Goal: Task Accomplishment & Management: Manage account settings

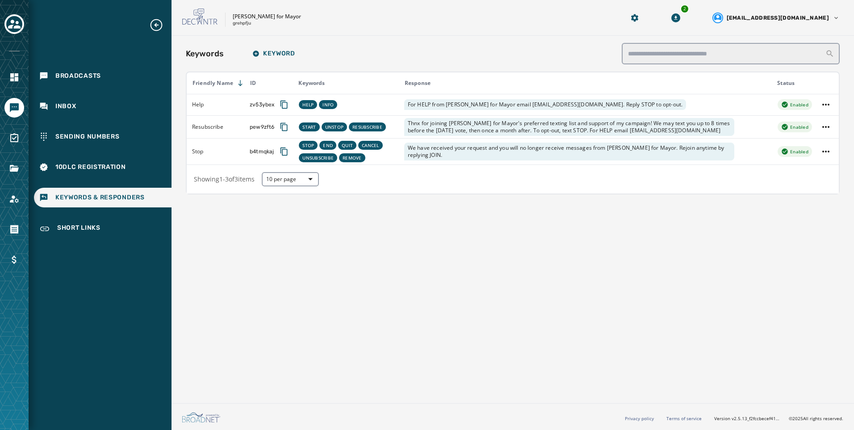
click at [365, 314] on div "Keywords Keyword Friendly Name ID Keywords Response Status Help zv53ybex HELP I…" at bounding box center [512, 217] width 682 height 363
click at [9, 21] on icon "Toggle account select drawer" at bounding box center [14, 24] width 13 height 13
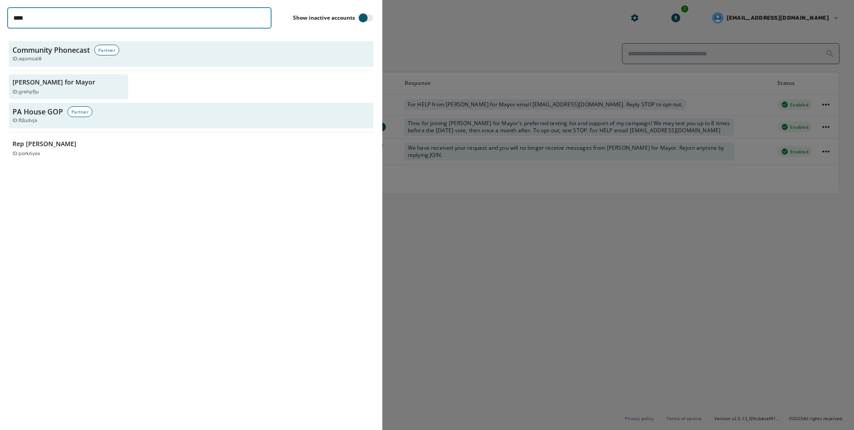
click at [93, 13] on input "****" at bounding box center [139, 17] width 264 height 21
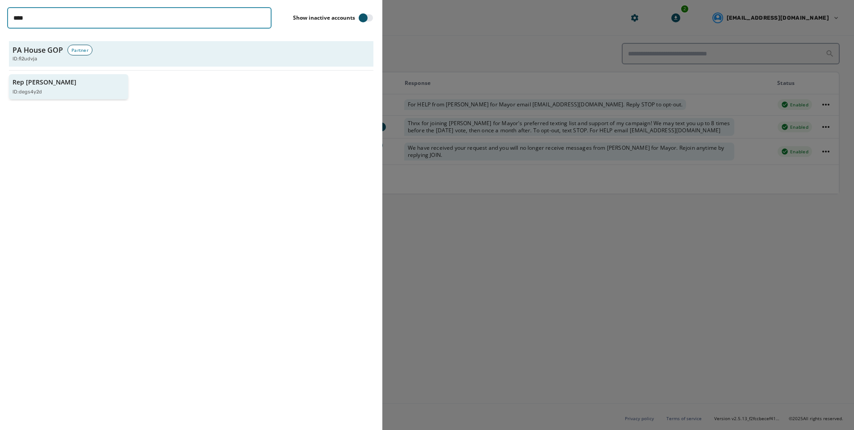
type input "****"
click at [71, 92] on div "ID: degs4y2d" at bounding box center [64, 92] width 103 height 8
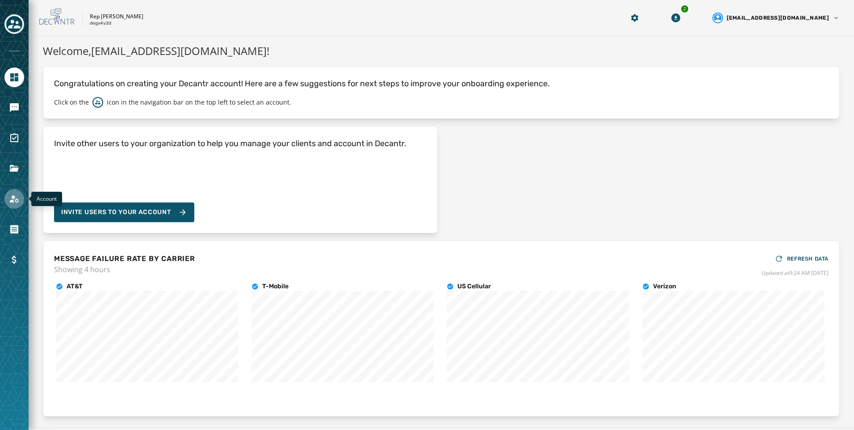
click at [16, 199] on icon "Navigate to Account" at bounding box center [14, 198] width 11 height 11
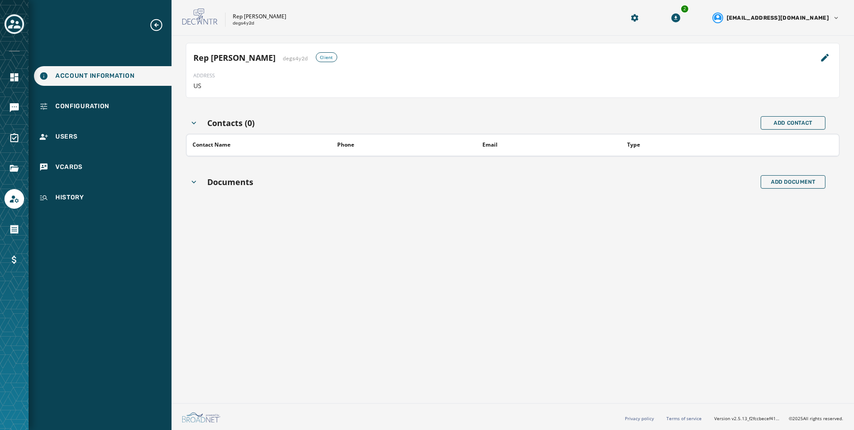
click at [129, 146] on div "Account Information Configuration Users vCards History" at bounding box center [100, 112] width 143 height 189
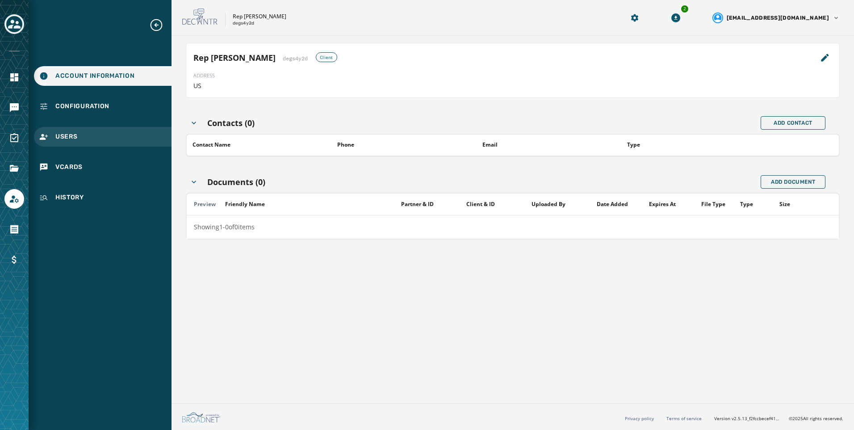
click at [129, 138] on div "Users" at bounding box center [103, 137] width 138 height 20
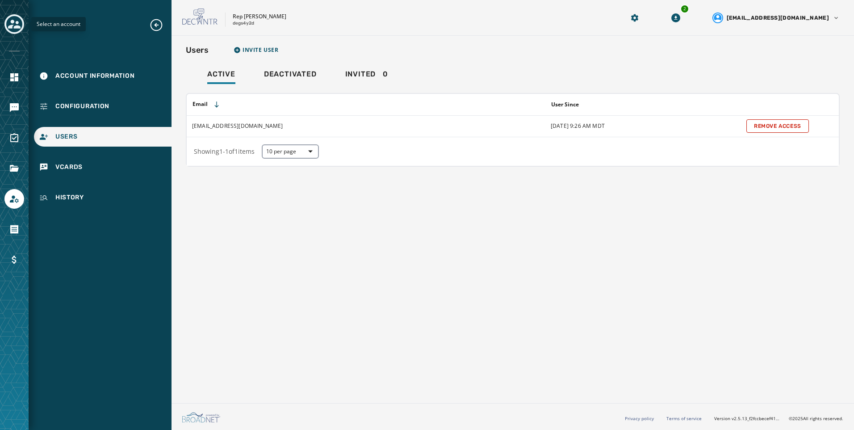
click at [8, 27] on icon "Toggle account select drawer" at bounding box center [14, 24] width 13 height 13
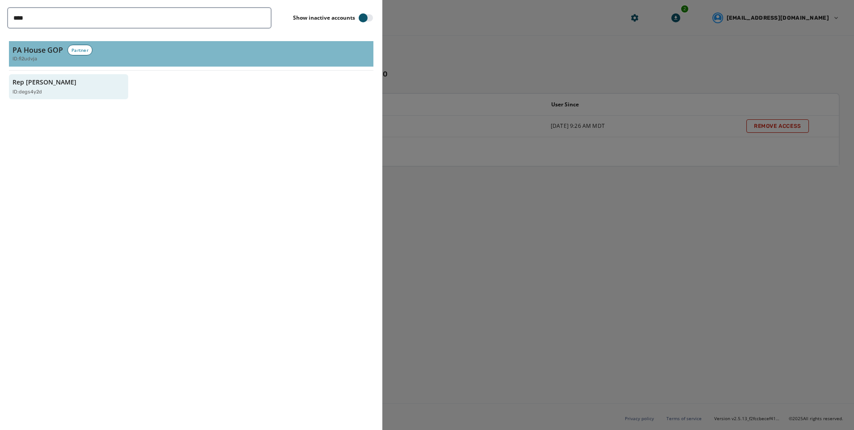
click at [46, 61] on div "ID: fi2udvja" at bounding box center [191, 59] width 357 height 8
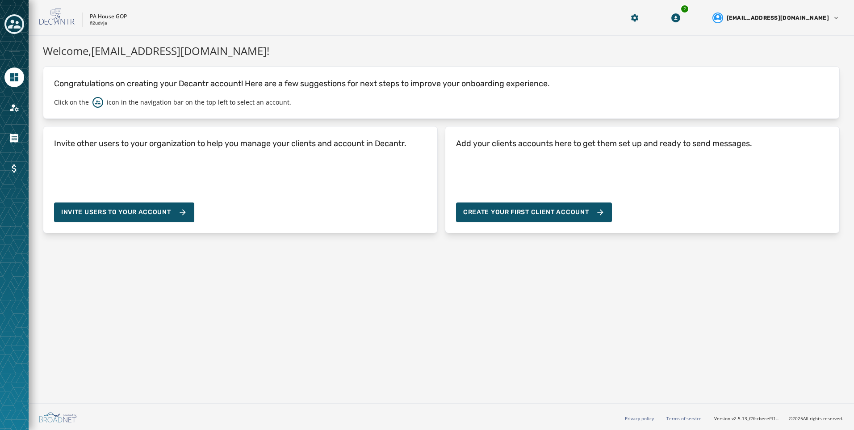
click at [15, 97] on div at bounding box center [14, 215] width 29 height 430
click at [16, 109] on icon "Navigate to Account" at bounding box center [14, 107] width 11 height 11
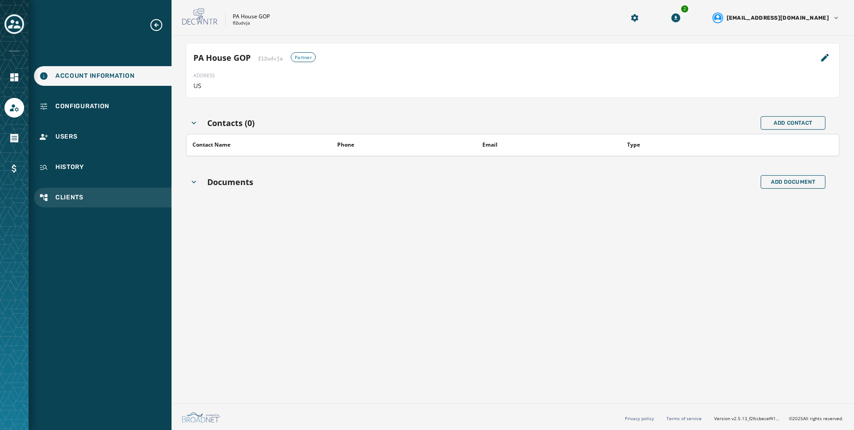
click at [90, 199] on div "Clients" at bounding box center [103, 198] width 138 height 20
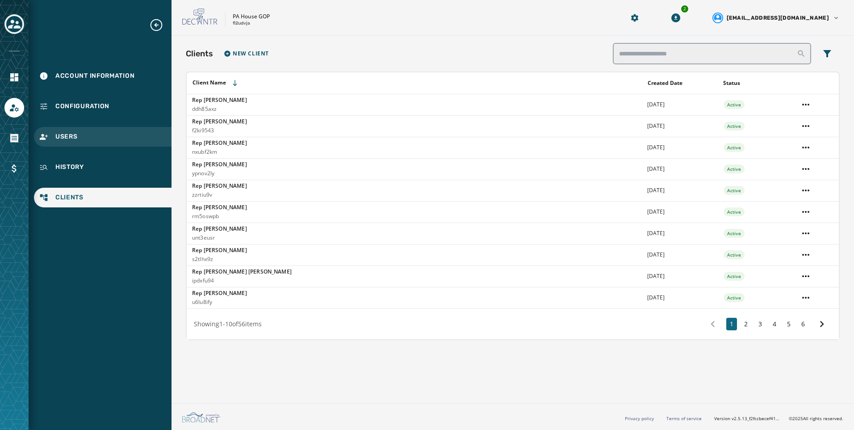
click at [90, 131] on div "Users" at bounding box center [103, 137] width 138 height 20
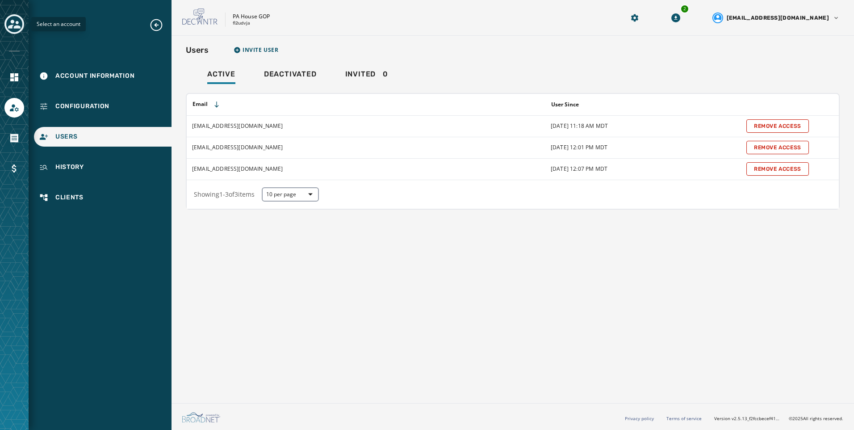
click at [16, 22] on icon "Toggle account select drawer" at bounding box center [14, 24] width 13 height 9
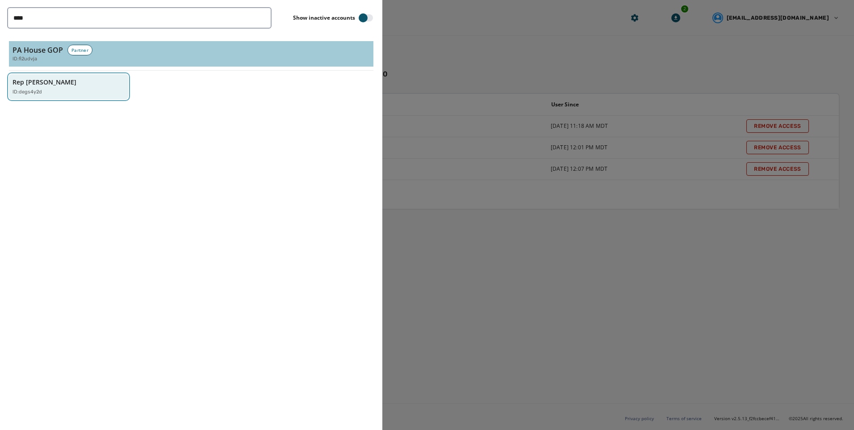
click at [75, 78] on div "Rep [PERSON_NAME] ID: degs4y2d" at bounding box center [64, 87] width 103 height 18
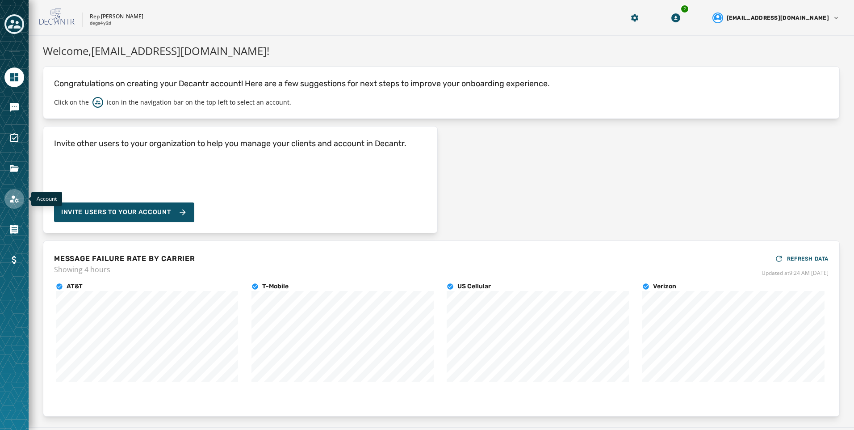
click at [22, 201] on link "Navigate to Account" at bounding box center [14, 199] width 20 height 20
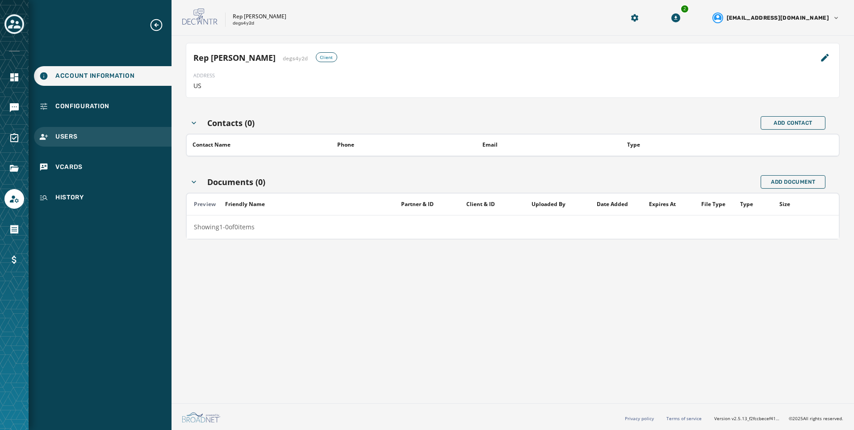
click at [88, 132] on div "Users" at bounding box center [103, 137] width 138 height 20
